Goal: Information Seeking & Learning: Understand process/instructions

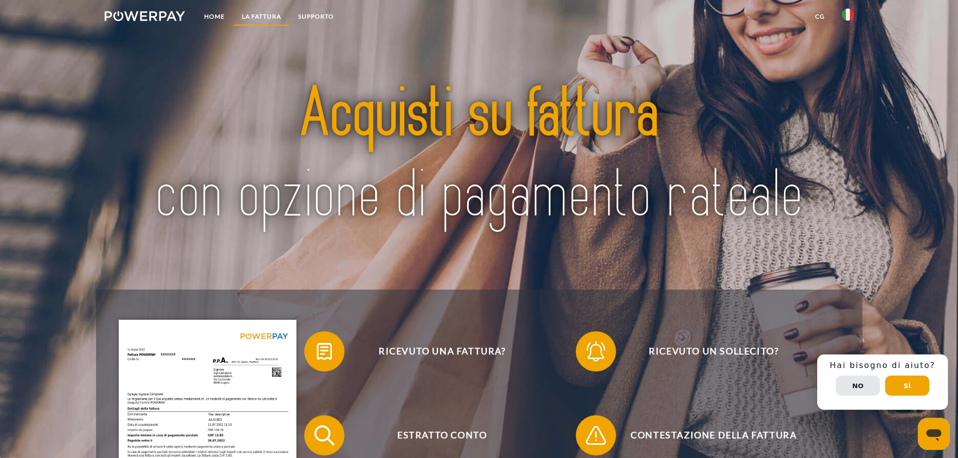
click at [252, 14] on link "LA FATTURA" at bounding box center [261, 17] width 56 height 18
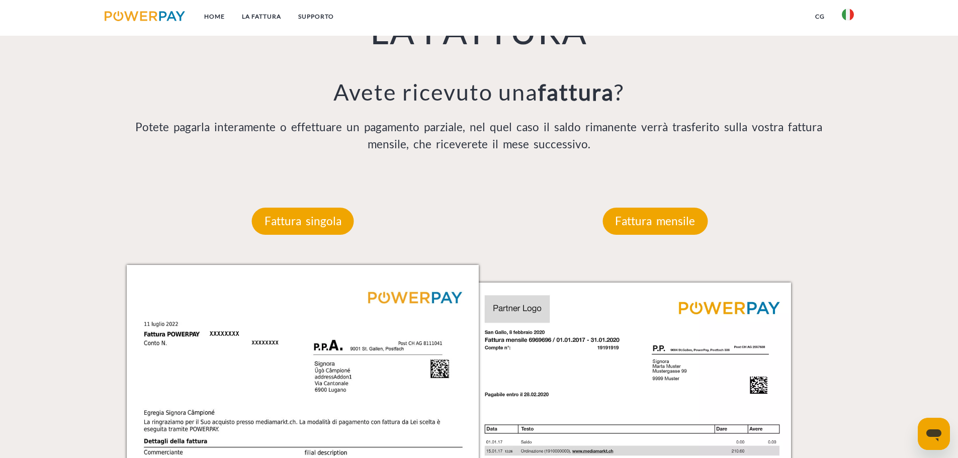
scroll to position [790, 0]
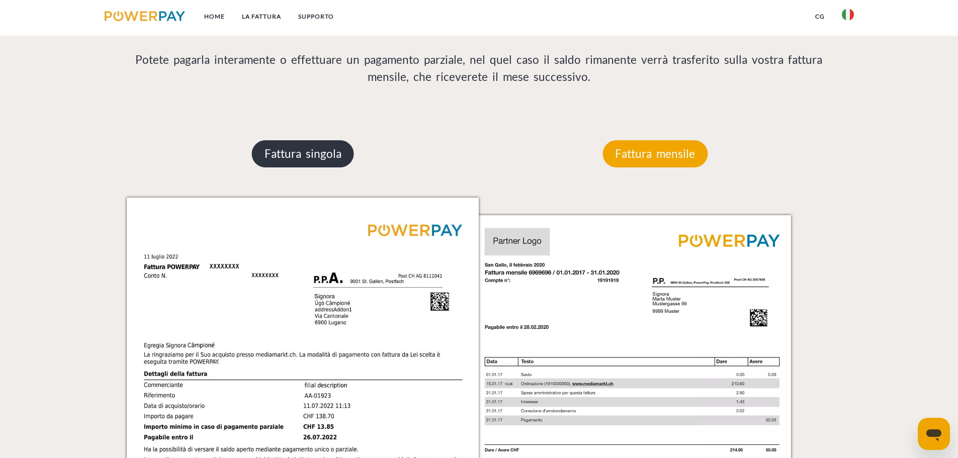
click at [286, 154] on p "Fattura singola" at bounding box center [303, 153] width 102 height 27
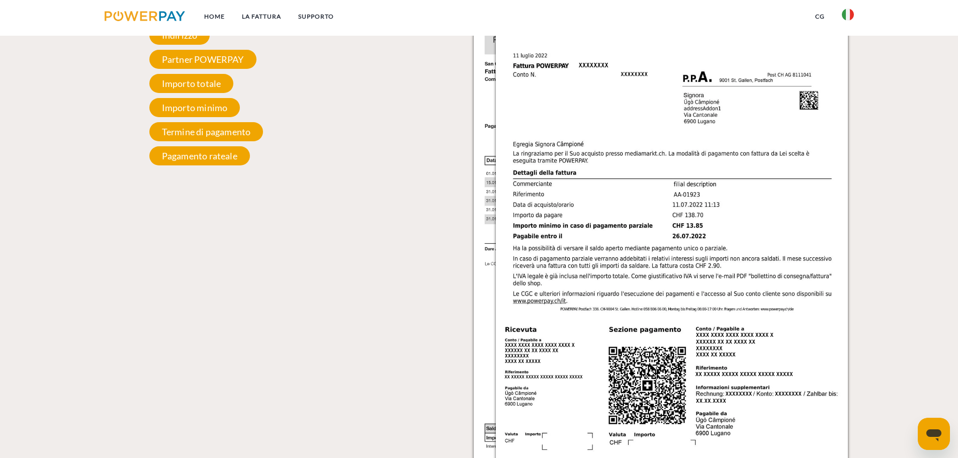
scroll to position [857, 0]
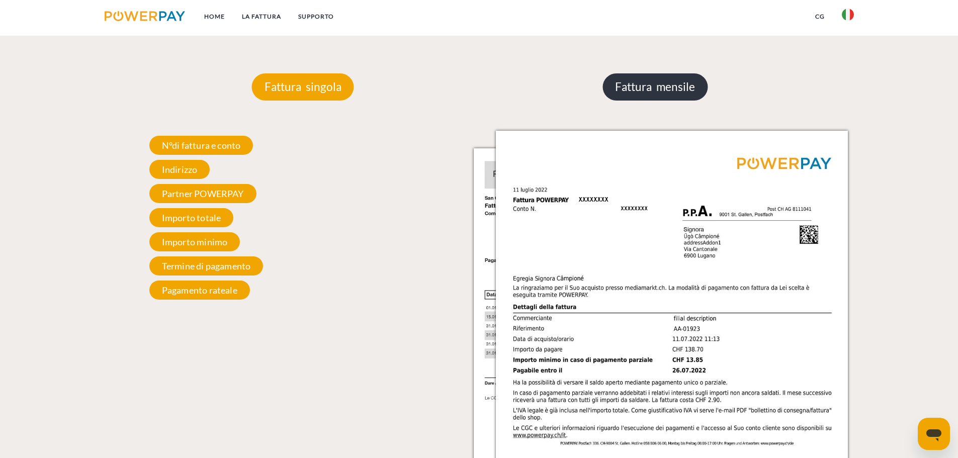
click at [643, 87] on p "Fattura mensile" at bounding box center [654, 86] width 105 height 27
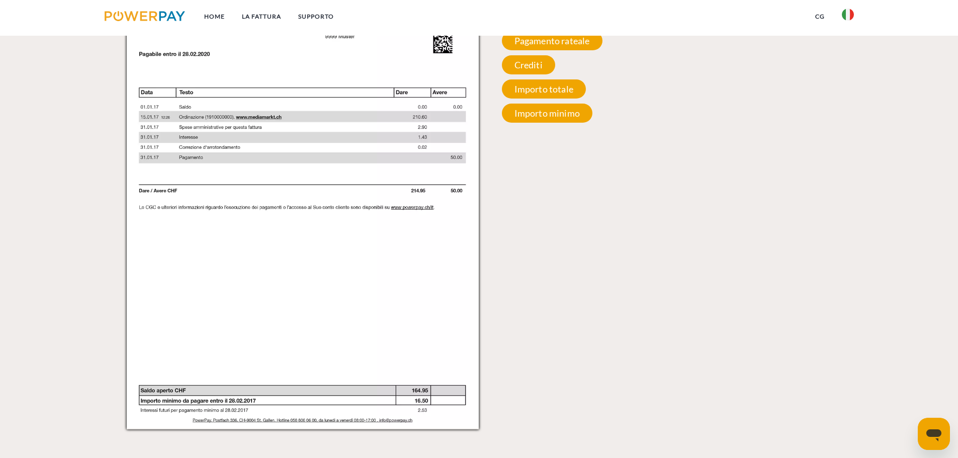
scroll to position [924, 0]
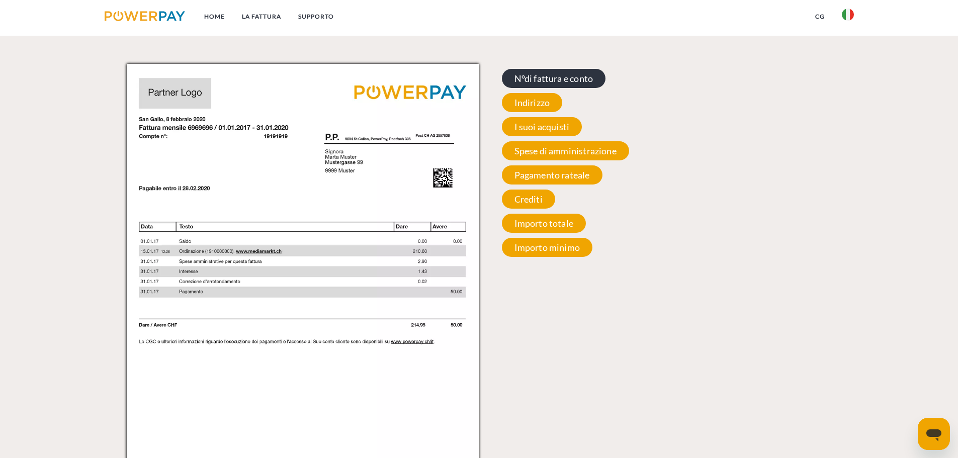
click at [545, 86] on span "N°di fattura e conto" at bounding box center [554, 78] width 104 height 19
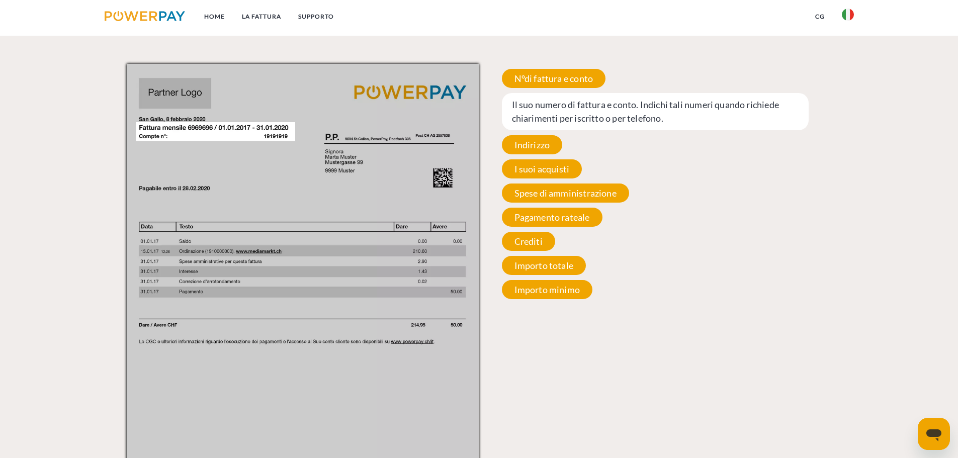
click at [592, 107] on span "Il suo numero di fattura e conto. Indichi tali numeri quando richiede chiarimen…" at bounding box center [655, 111] width 307 height 37
click at [579, 115] on span "Il suo numero di fattura e conto. Indichi tali numeri quando richiede chiarimen…" at bounding box center [655, 111] width 307 height 37
click at [577, 115] on span "Il suo numero di fattura e conto. Indichi tali numeri quando richiede chiarimen…" at bounding box center [655, 111] width 307 height 37
click at [519, 109] on span "Il suo numero di fattura e conto. Indichi tali numeri quando richiede chiarimen…" at bounding box center [655, 111] width 307 height 37
click at [519, 108] on span "Il suo numero di fattura e conto. Indichi tali numeri quando richiede chiarimen…" at bounding box center [655, 111] width 307 height 37
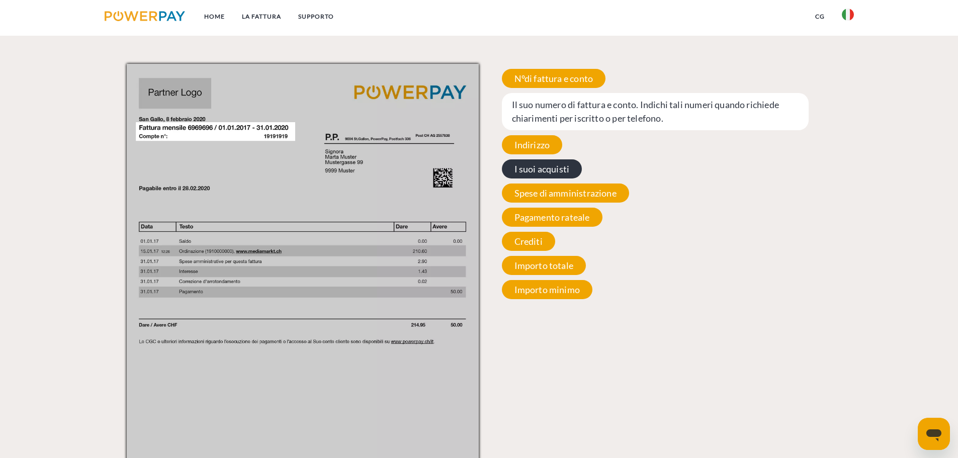
click at [535, 147] on span "Indirizzo" at bounding box center [532, 144] width 61 height 19
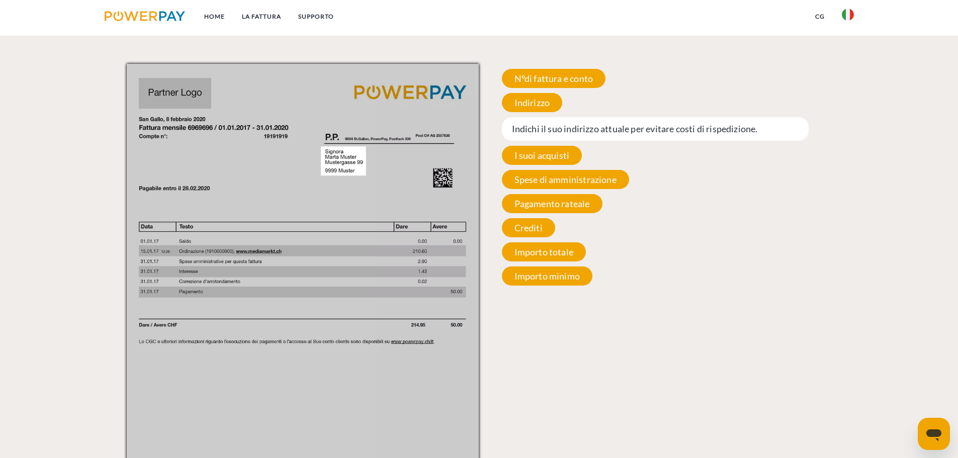
click at [535, 129] on span "Indichi il suo indirizzo attuale per evitare costi di rispedizione." at bounding box center [655, 129] width 307 height 24
click at [540, 128] on span "Indichi il suo indirizzo attuale per evitare costi di rispedizione." at bounding box center [655, 129] width 307 height 24
click at [536, 77] on span "N°di fattura e conto" at bounding box center [554, 78] width 104 height 19
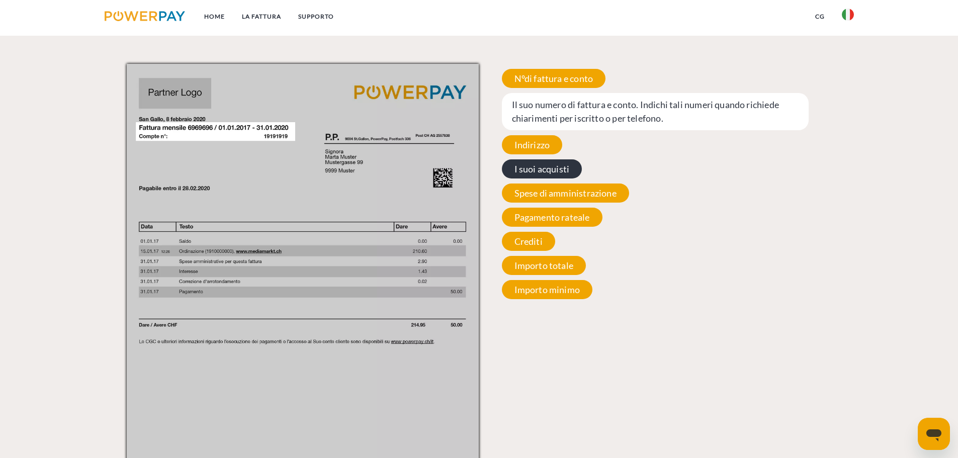
click at [534, 168] on span "I suoi acquisti" at bounding box center [542, 168] width 80 height 19
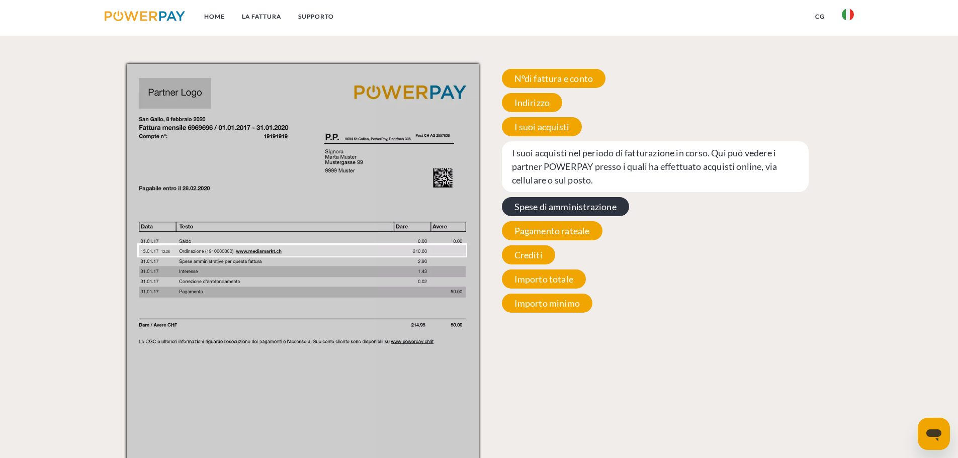
drag, startPoint x: 542, startPoint y: 205, endPoint x: 549, endPoint y: 218, distance: 14.6
click at [542, 206] on span "Spese di amministrazione" at bounding box center [565, 206] width 127 height 19
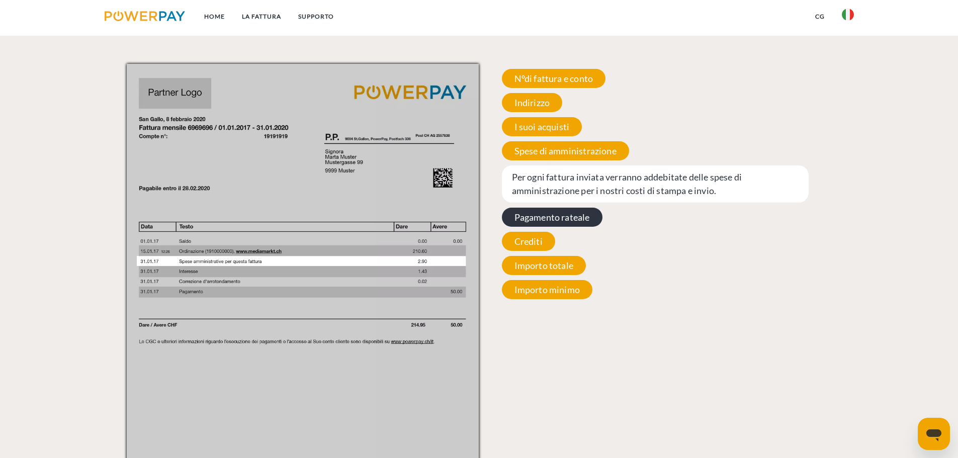
click at [543, 225] on span "Pagamento rateale" at bounding box center [552, 217] width 101 height 19
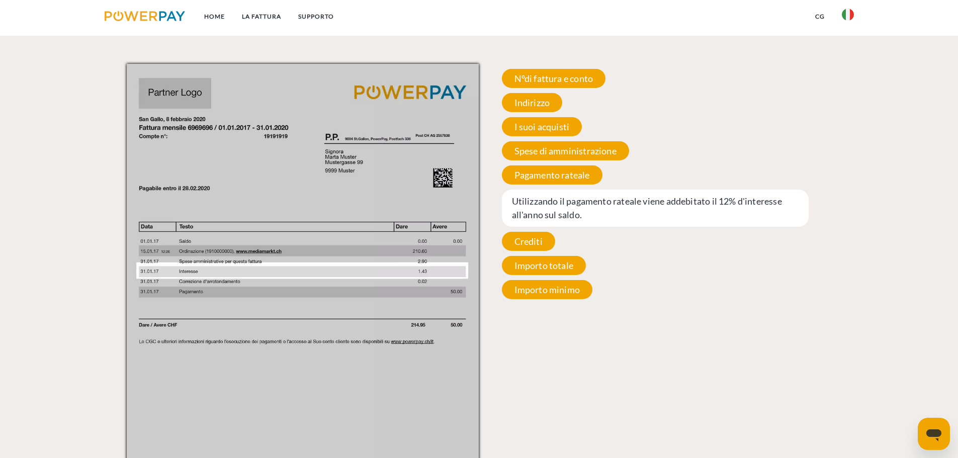
click at [545, 212] on span "Utilizzando il pagamento rateale viene addebitato il 12% d'interesse all'anno s…" at bounding box center [655, 208] width 307 height 37
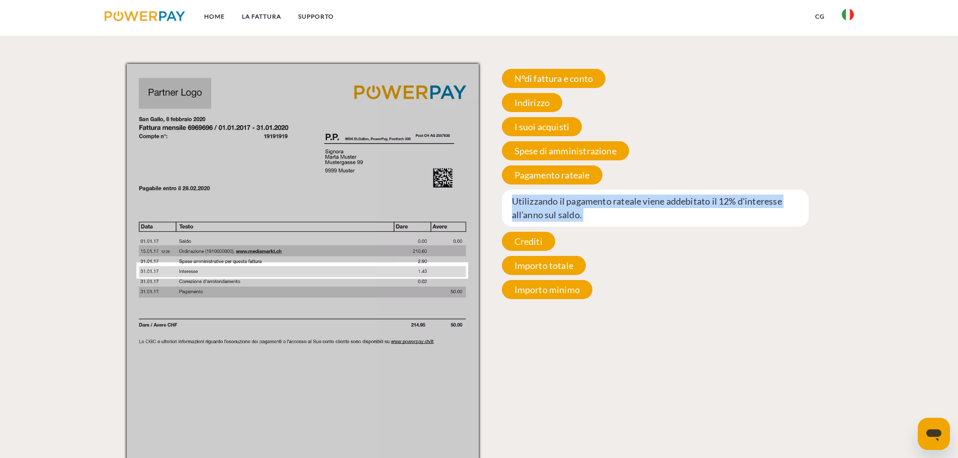
click at [545, 212] on span "Utilizzando il pagamento rateale viene addebitato il 12% d'interesse all'anno s…" at bounding box center [655, 208] width 307 height 37
click at [551, 211] on span "Utilizzando il pagamento rateale viene addebitato il 12% d'interesse all'anno s…" at bounding box center [655, 208] width 307 height 37
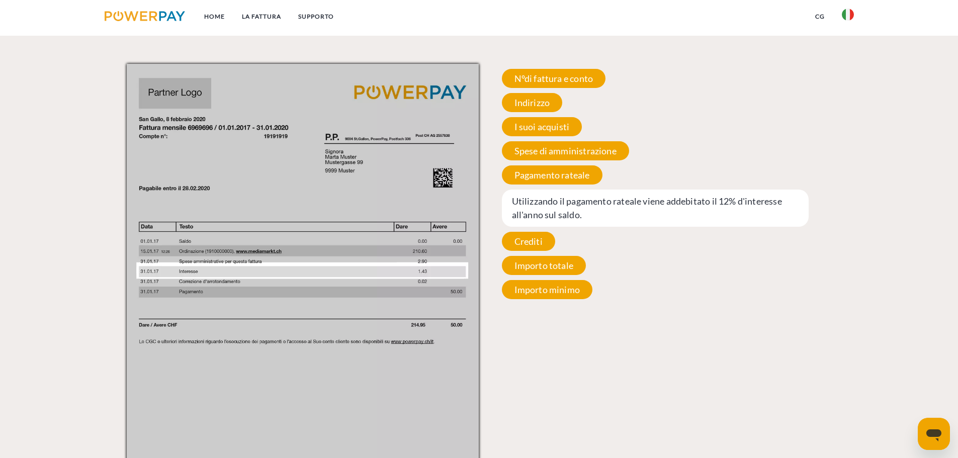
click at [558, 210] on span "Utilizzando il pagamento rateale viene addebitato il 12% d'interesse all'anno s…" at bounding box center [655, 208] width 307 height 37
click at [567, 210] on span "Utilizzando il pagamento rateale viene addebitato il 12% d'interesse all'anno s…" at bounding box center [655, 208] width 307 height 37
click at [749, 302] on div "N°di fattura e conto Il suo numero di fattura e conto. Indichi tali numeri quan…" at bounding box center [655, 184] width 353 height 240
click at [803, 135] on div "N°di fattura e conto Il suo numero di fattura e conto. Indichi tali numeri quan…" at bounding box center [655, 184] width 353 height 240
click at [213, 18] on link "Home" at bounding box center [215, 17] width 38 height 18
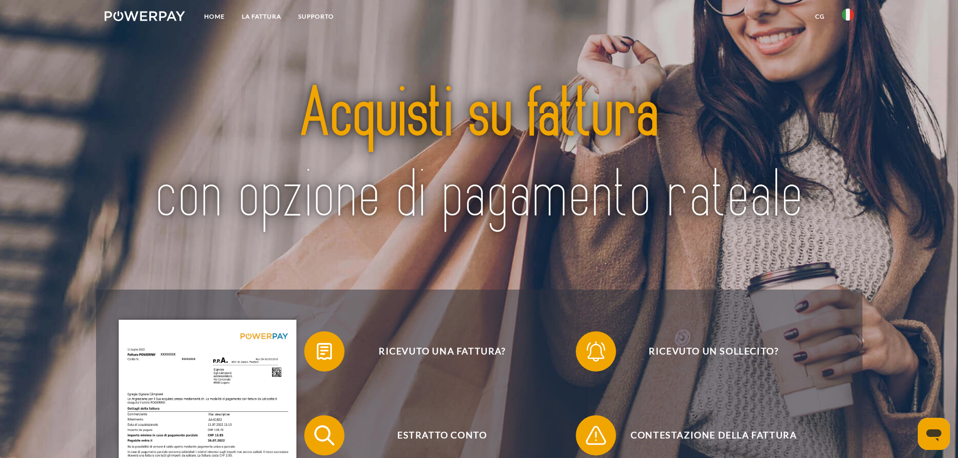
scroll to position [134, 0]
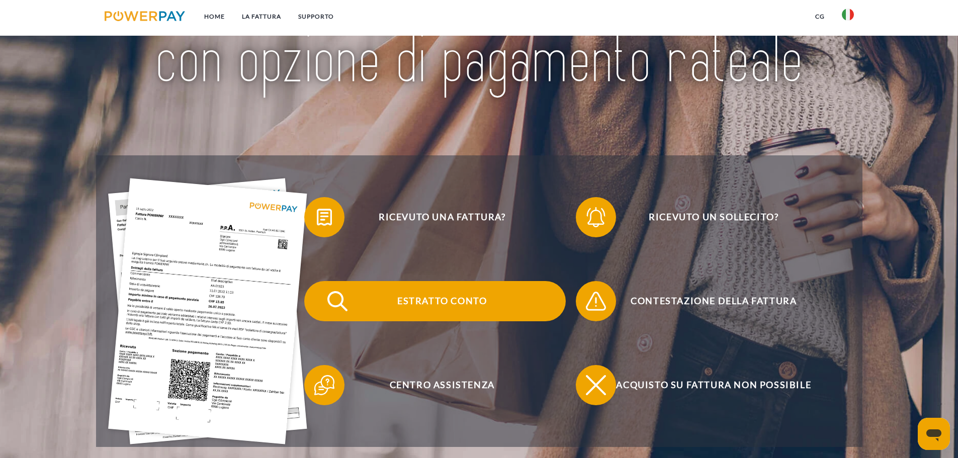
click at [450, 303] on span "Estratto conto" at bounding box center [442, 301] width 246 height 40
